Goal: Book appointment/travel/reservation

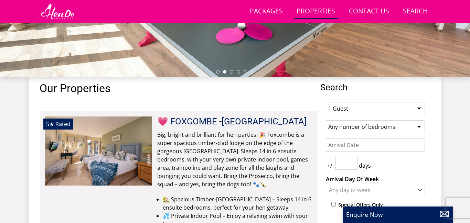
scroll to position [224, 0]
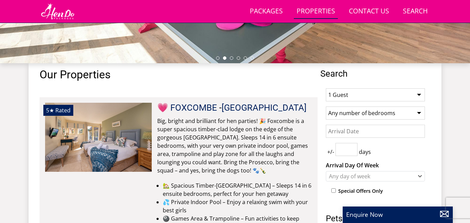
click at [419, 95] on select "1 Guest 2 Guests 3 Guests 4 Guests 5 Guests 6 Guests 7 Guests 8 Guests 9 Guests…" at bounding box center [375, 94] width 99 height 13
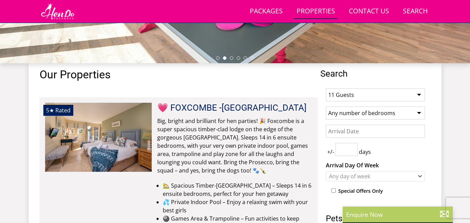
click at [326, 88] on select "1 Guest 2 Guests 3 Guests 4 Guests 5 Guests 6 Guests 7 Guests 8 Guests 9 Guests…" at bounding box center [375, 94] width 99 height 13
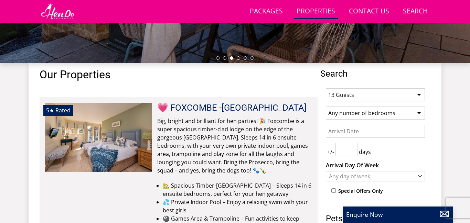
click at [418, 95] on select "1 Guest 2 Guests 3 Guests 4 Guests 5 Guests 6 Guests 7 Guests 8 Guests 9 Guests…" at bounding box center [375, 94] width 99 height 13
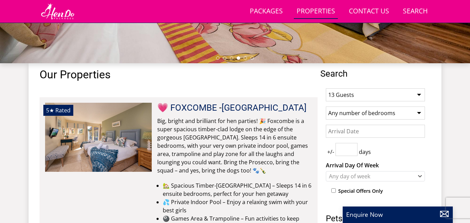
click at [334, 95] on select "1 Guest 2 Guests 3 Guests 4 Guests 5 Guests 6 Guests 7 Guests 8 Guests 9 Guests…" at bounding box center [375, 94] width 99 height 13
click at [417, 95] on select "1 Guest 2 Guests 3 Guests 4 Guests 5 Guests 6 Guests 7 Guests 8 Guests 9 Guests…" at bounding box center [375, 94] width 99 height 13
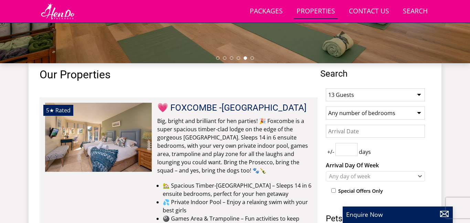
select select "15"
click at [326, 88] on select "1 Guest 2 Guests 3 Guests 4 Guests 5 Guests 6 Guests 7 Guests 8 Guests 9 Guests…" at bounding box center [375, 94] width 99 height 13
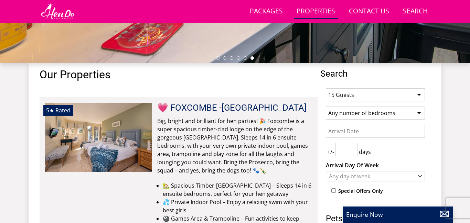
click at [405, 128] on input "Date" at bounding box center [375, 131] width 99 height 13
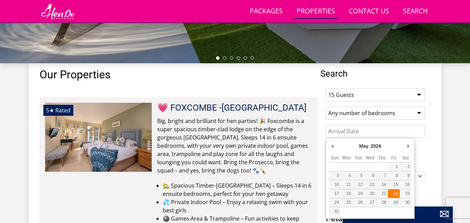
type input "22/05/2026"
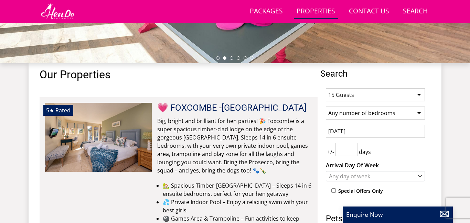
click at [346, 150] on input "number" at bounding box center [346, 149] width 22 height 13
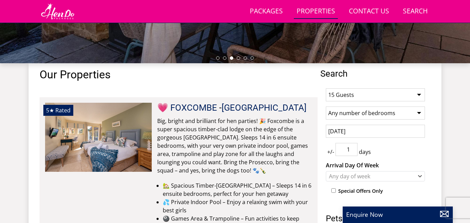
click at [352, 147] on input "1" at bounding box center [346, 149] width 22 height 13
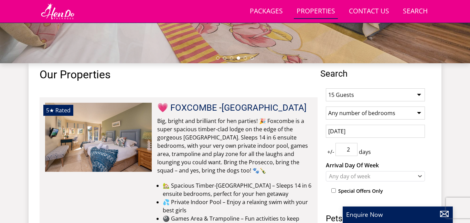
click at [352, 147] on input "2" at bounding box center [346, 149] width 22 height 13
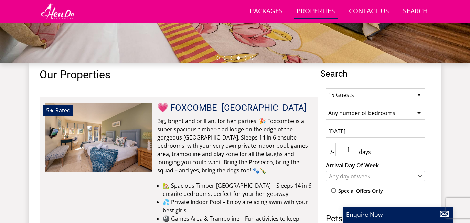
click at [353, 152] on input "1" at bounding box center [346, 149] width 22 height 13
type input "0"
click at [353, 152] on input "0" at bounding box center [346, 149] width 22 height 13
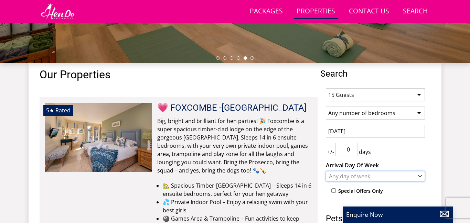
click at [353, 177] on div "Any day of week" at bounding box center [371, 177] width 89 height 8
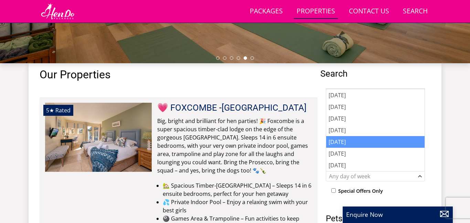
click at [344, 141] on div "[DATE]" at bounding box center [375, 142] width 98 height 12
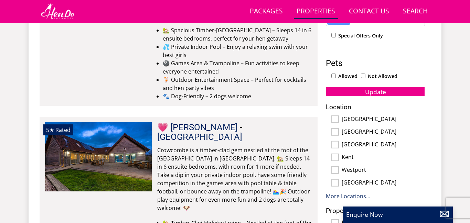
scroll to position [403, 0]
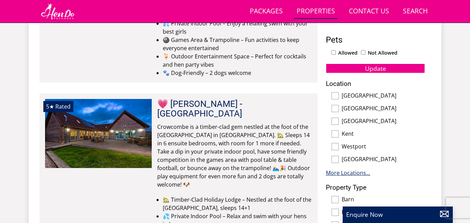
click at [333, 173] on link "More Locations..." at bounding box center [348, 173] width 44 height 8
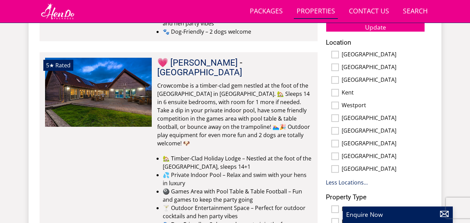
scroll to position [430, 0]
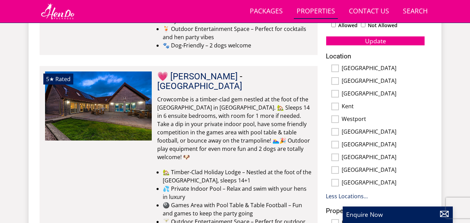
click at [366, 158] on label "[GEOGRAPHIC_DATA]" at bounding box center [382, 158] width 83 height 8
click at [339, 158] on input "[GEOGRAPHIC_DATA]" at bounding box center [335, 158] width 8 height 8
checkbox input "true"
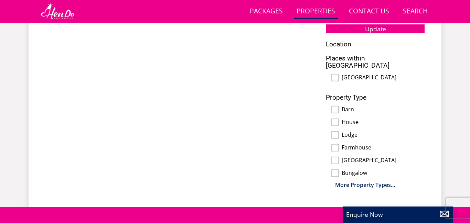
scroll to position [444, 0]
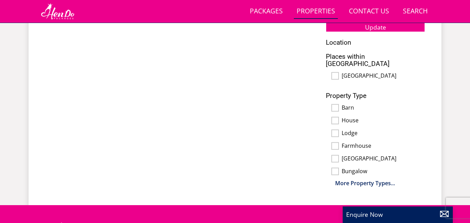
click at [335, 155] on input "[GEOGRAPHIC_DATA]" at bounding box center [335, 159] width 8 height 8
checkbox input "true"
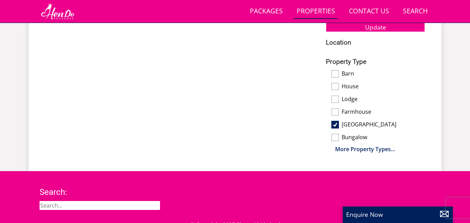
click at [337, 109] on input "Farmhouse" at bounding box center [335, 112] width 8 height 8
checkbox input "true"
click at [333, 74] on input "Barn" at bounding box center [335, 74] width 8 height 8
checkbox input "true"
click at [387, 26] on button "Update" at bounding box center [375, 27] width 99 height 10
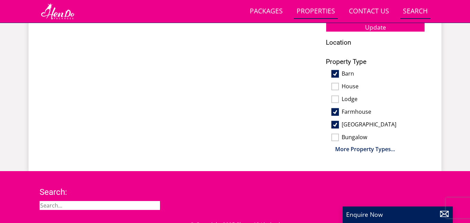
click at [412, 8] on link "Search Check Availability" at bounding box center [415, 11] width 30 height 15
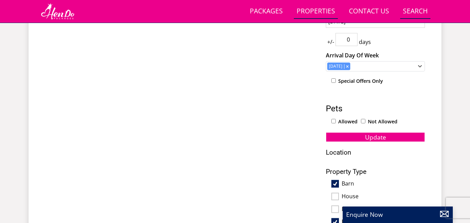
scroll to position [334, 0]
click at [352, 37] on input "1" at bounding box center [346, 39] width 22 height 13
click at [352, 37] on input "2" at bounding box center [346, 39] width 22 height 13
type input "3"
click at [352, 37] on input "3" at bounding box center [346, 39] width 22 height 13
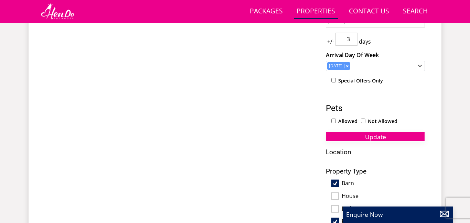
click at [367, 139] on span "Update" at bounding box center [375, 137] width 21 height 8
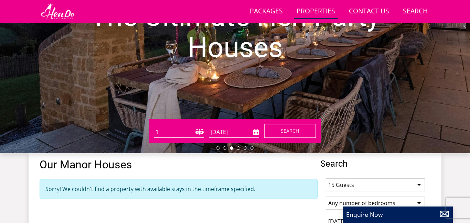
scroll to position [114, 0]
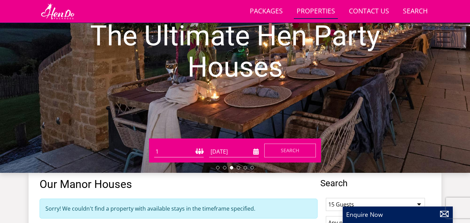
click at [182, 154] on select "1 2 3 4 5 6 7 8 9 10 11 12 13 14 15 16 17 18 19 20 21 22 23 24 25 26 27 28 29 3…" at bounding box center [179, 151] width 50 height 11
select select "15"
click at [154, 146] on select "1 2 3 4 5 6 7 8 9 10 11 12 13 14 15 16 17 18 19 20 21 22 23 24 25 26 27 28 29 3…" at bounding box center [179, 151] width 50 height 11
click at [276, 149] on button "Search" at bounding box center [290, 151] width 52 height 14
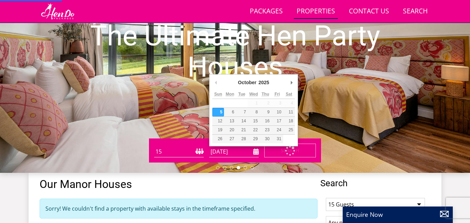
click at [256, 153] on input "[DATE]" at bounding box center [234, 151] width 50 height 11
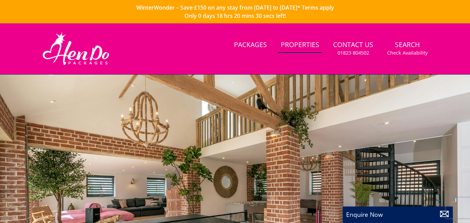
click at [288, 39] on link "Properties" at bounding box center [300, 44] width 44 height 15
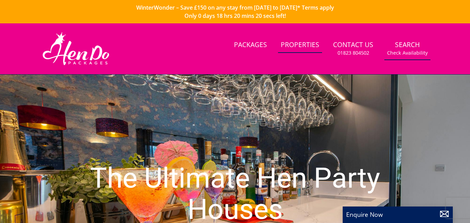
click at [413, 46] on link "Search Check Availability" at bounding box center [407, 48] width 46 height 22
click at [298, 47] on link "Properties" at bounding box center [300, 44] width 44 height 15
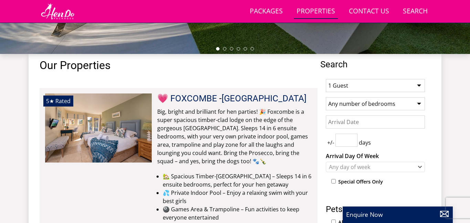
scroll to position [247, 0]
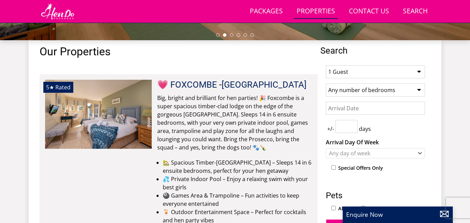
click at [417, 70] on select "1 Guest 2 Guests 3 Guests 4 Guests 5 Guests 6 Guests 7 Guests 8 Guests 9 Guests…" at bounding box center [375, 71] width 99 height 13
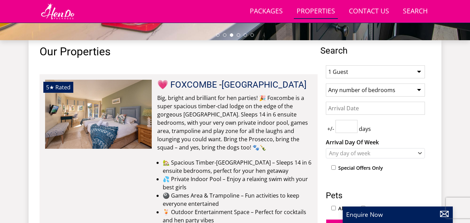
select select "15"
click at [326, 65] on select "1 Guest 2 Guests 3 Guests 4 Guests 5 Guests 6 Guests 7 Guests 8 Guests 9 Guests…" at bounding box center [375, 71] width 99 height 13
click at [349, 108] on input "Date" at bounding box center [375, 108] width 99 height 13
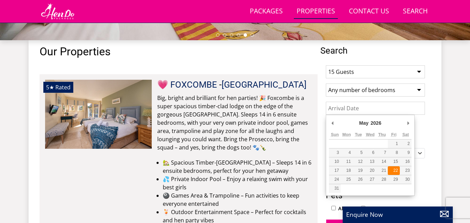
type input "22/05/2026"
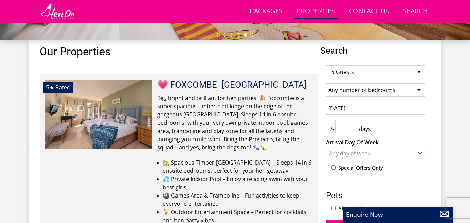
click at [347, 127] on input "number" at bounding box center [346, 126] width 22 height 13
click at [354, 123] on input "1" at bounding box center [346, 126] width 22 height 13
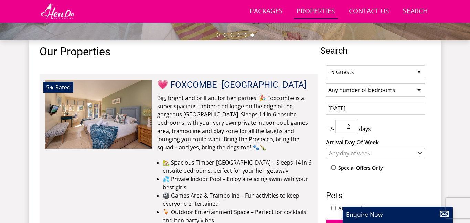
click at [354, 123] on input "2" at bounding box center [346, 126] width 22 height 13
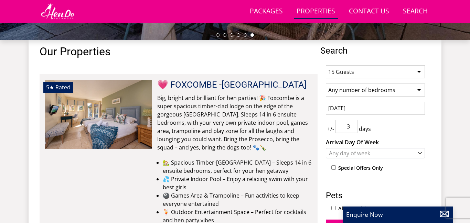
click at [354, 123] on input "3" at bounding box center [346, 126] width 22 height 13
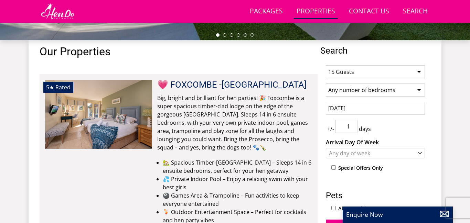
type input "0"
click at [208, 172] on li "🏡 Spacious Timber-[GEOGRAPHIC_DATA] – Sleeps 14 in 6 ensuite bedrooms, perfect …" at bounding box center [237, 166] width 149 height 17
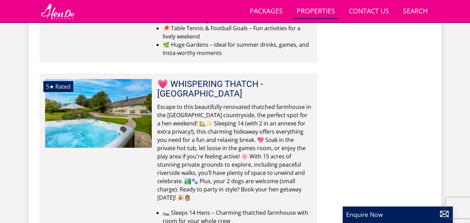
scroll to position [4221, 0]
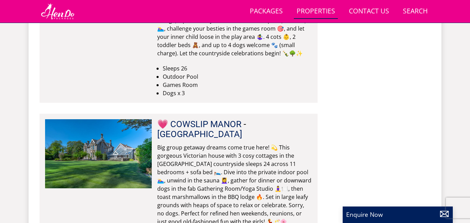
scroll to position [7997, 0]
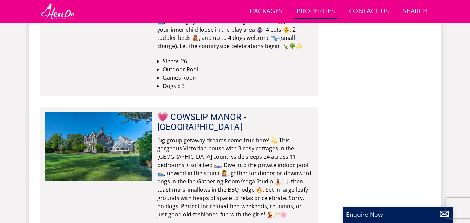
type input "oxford"
